Goal: Transaction & Acquisition: Purchase product/service

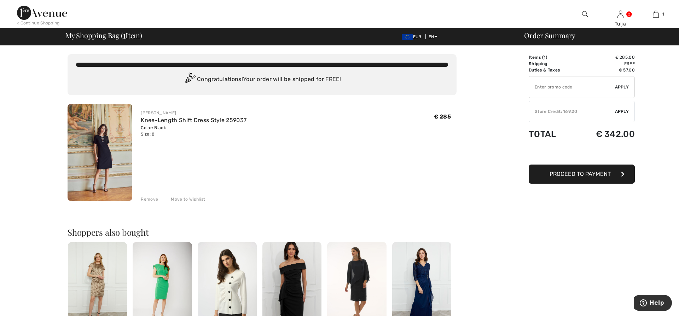
click at [556, 112] on div "Store Credit: 169.20" at bounding box center [572, 111] width 86 height 6
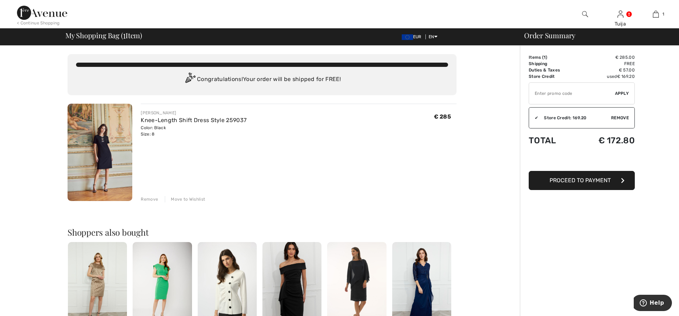
click at [152, 199] on div "Remove" at bounding box center [149, 199] width 17 height 6
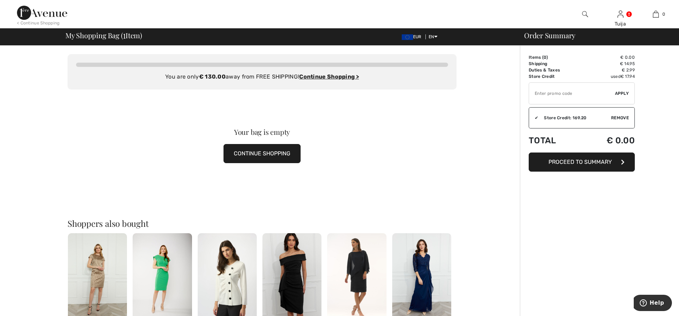
click at [275, 155] on button "CONTINUE SHOPPING" at bounding box center [261, 153] width 77 height 19
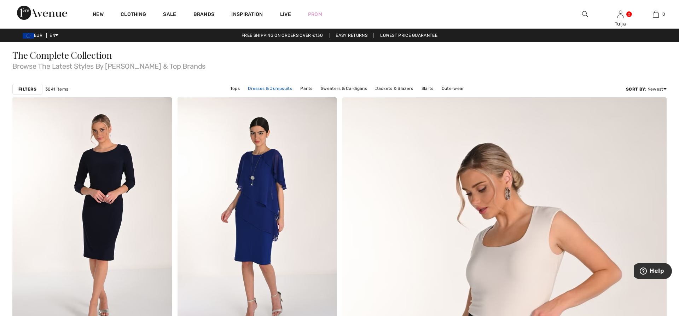
click at [279, 87] on link "Dresses & Jumpsuits" at bounding box center [269, 88] width 51 height 9
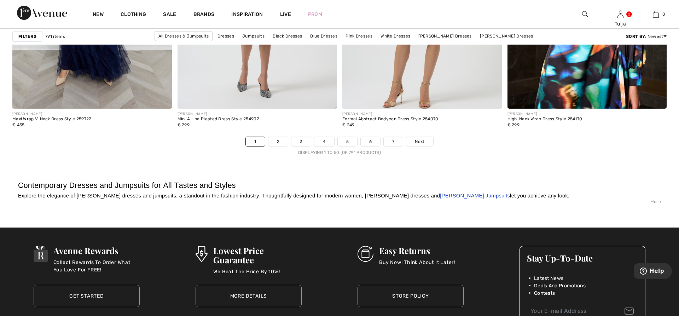
scroll to position [4112, 0]
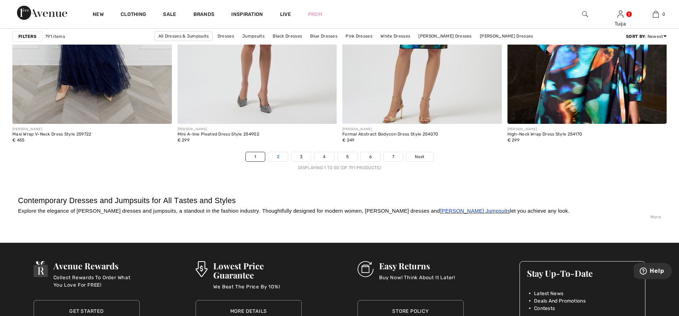
click at [275, 156] on link "2" at bounding box center [277, 156] width 19 height 9
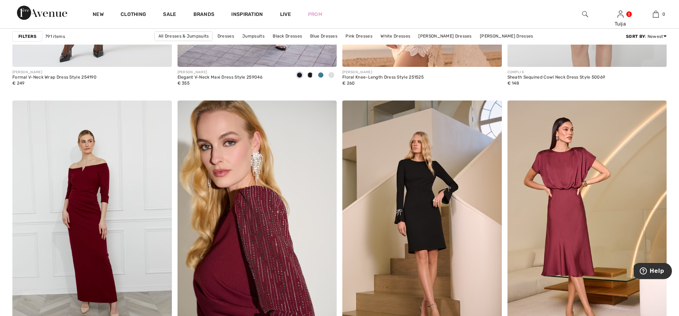
scroll to position [3968, 0]
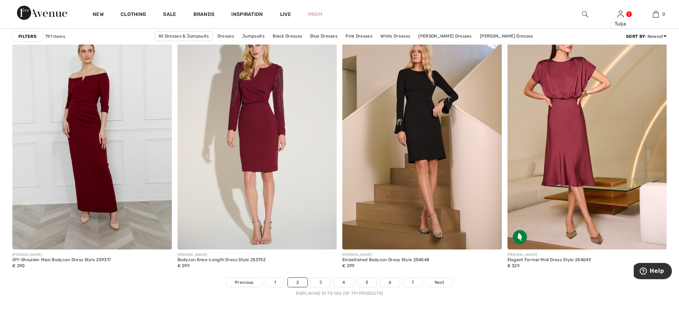
click at [320, 284] on link "3" at bounding box center [320, 282] width 19 height 9
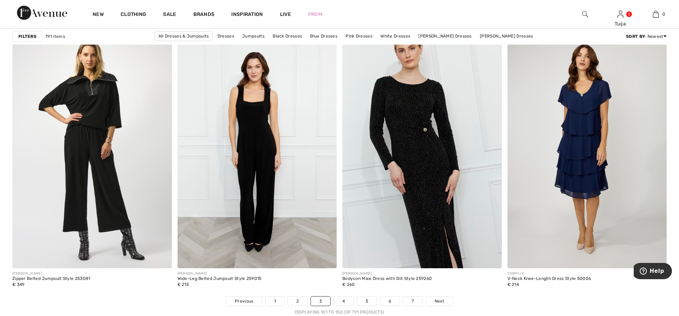
scroll to position [4076, 0]
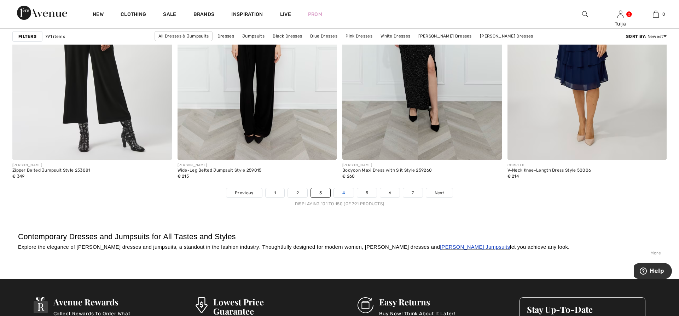
click at [341, 191] on link "4" at bounding box center [343, 192] width 19 height 9
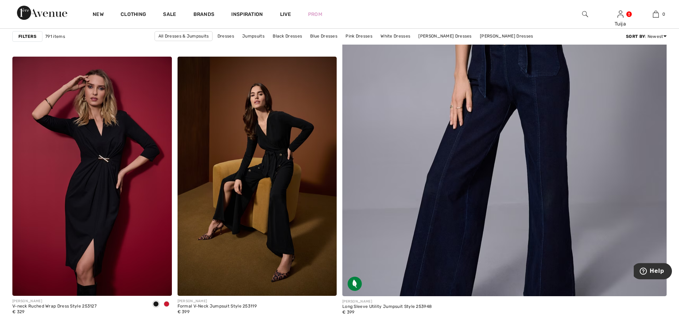
scroll to position [325, 0]
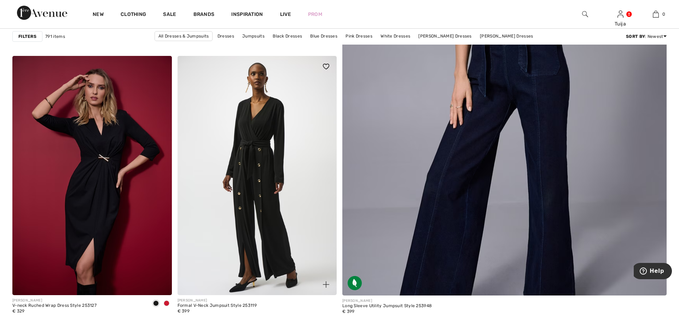
click at [260, 164] on img at bounding box center [257, 175] width 159 height 239
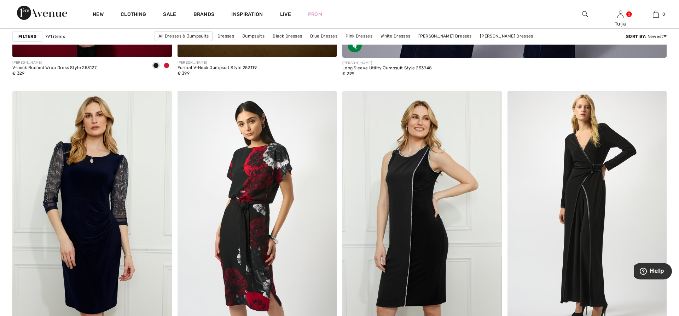
scroll to position [649, 0]
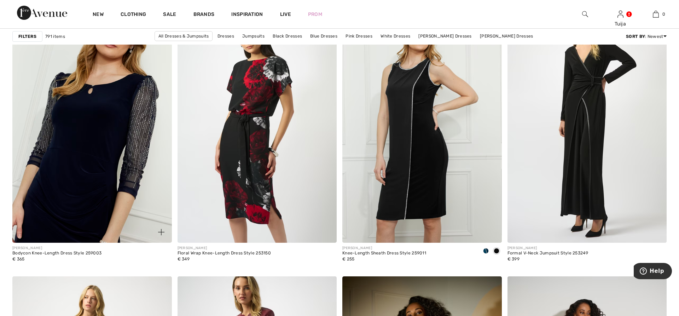
click at [118, 126] on img at bounding box center [91, 123] width 159 height 239
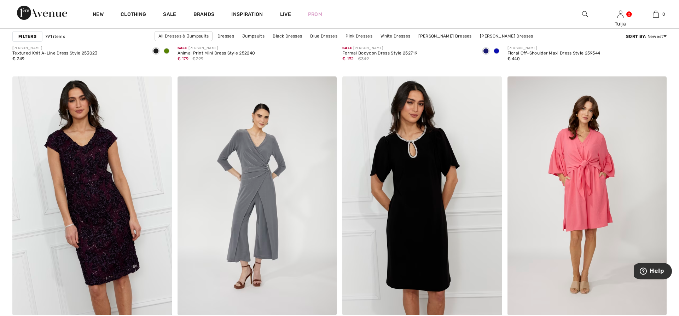
scroll to position [3643, 0]
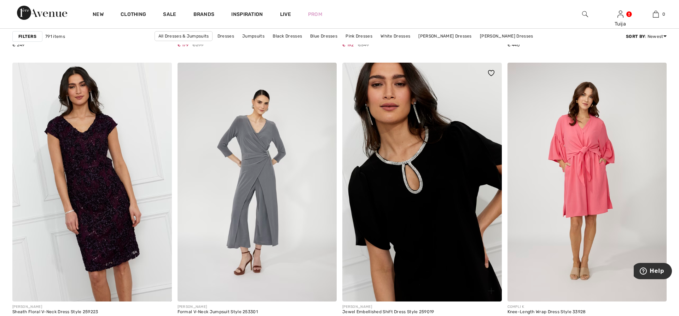
click at [436, 158] on img at bounding box center [421, 182] width 159 height 239
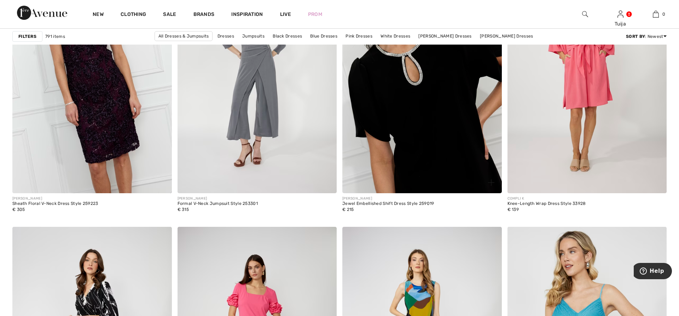
scroll to position [3679, 0]
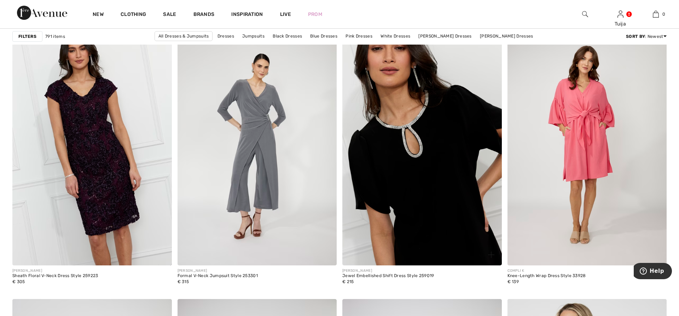
click at [433, 176] on img at bounding box center [421, 146] width 159 height 239
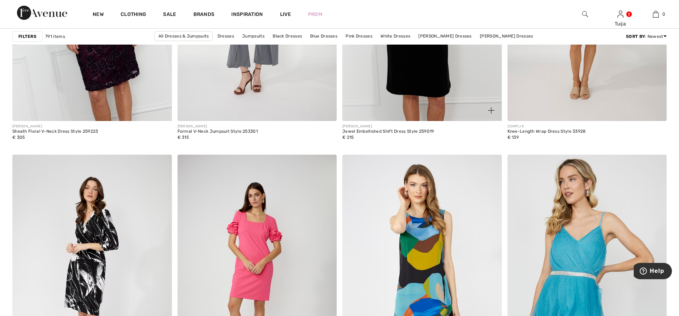
scroll to position [3607, 0]
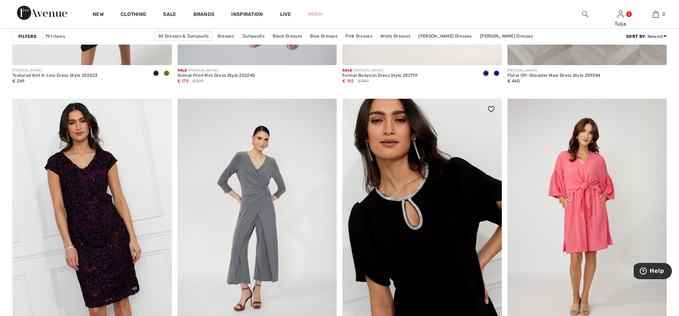
click at [438, 207] on img at bounding box center [421, 218] width 159 height 239
